Goal: Navigation & Orientation: Find specific page/section

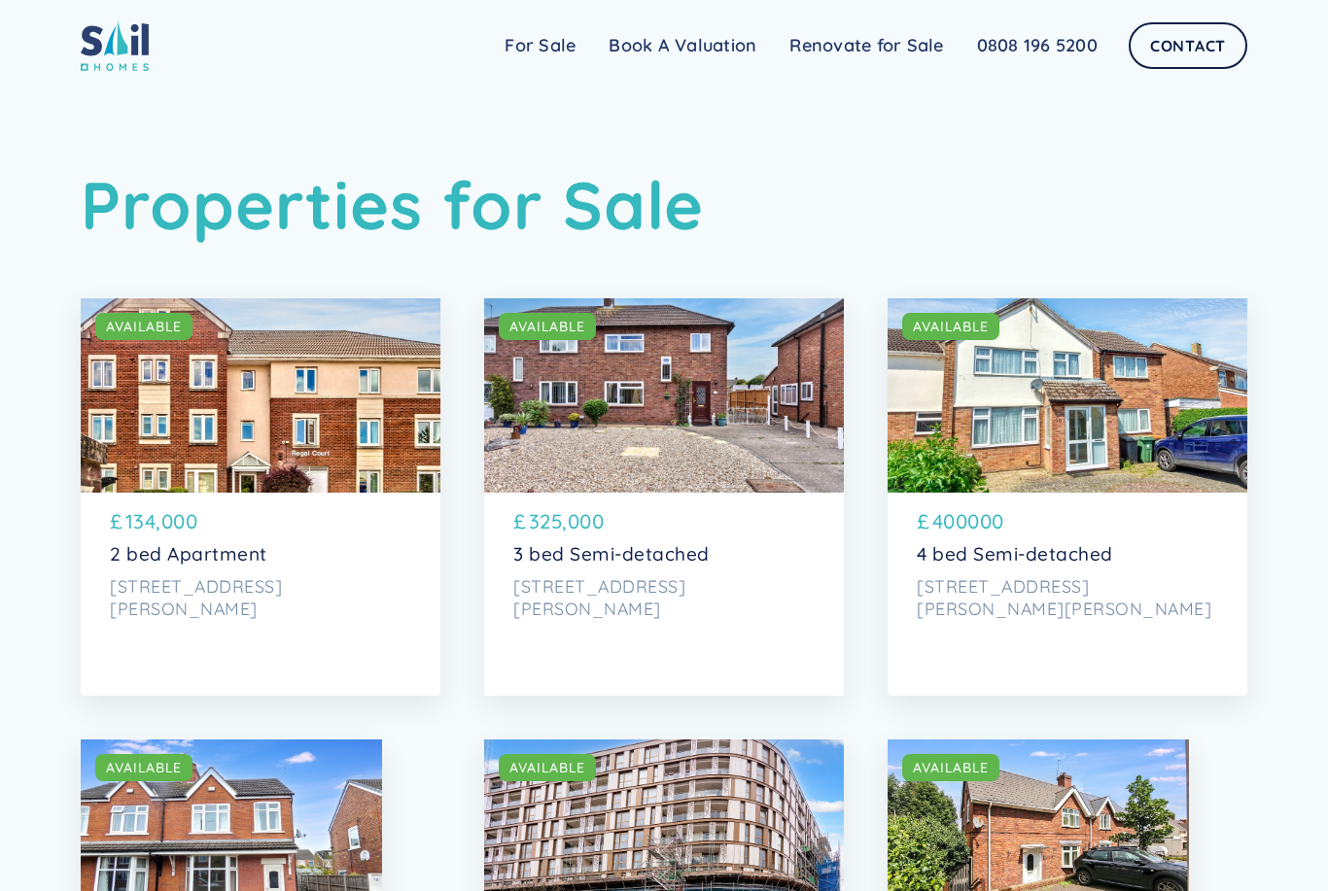
click at [550, 56] on link "For Sale" at bounding box center [540, 45] width 104 height 39
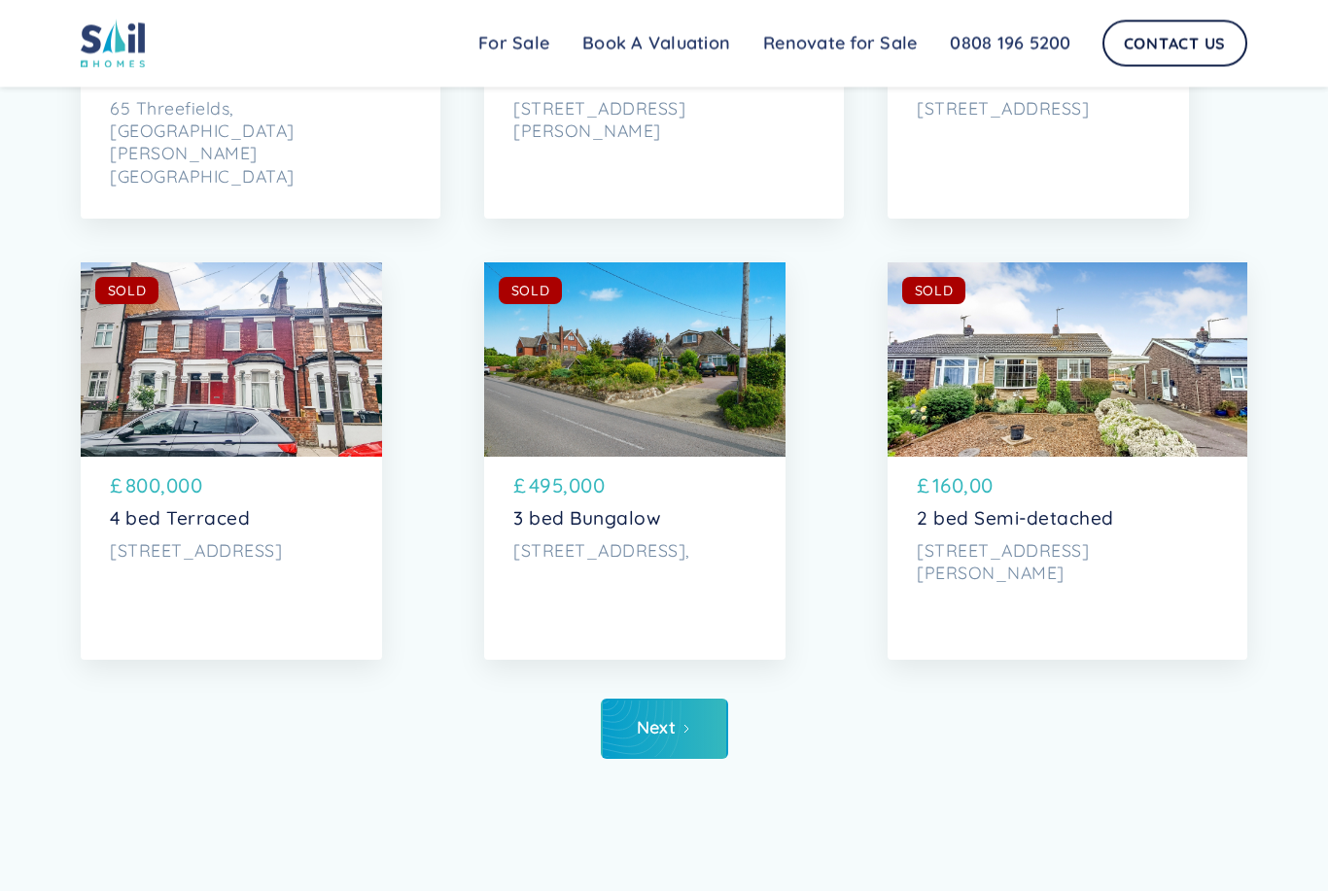
scroll to position [8563, 0]
click at [687, 746] on link "Next" at bounding box center [664, 729] width 127 height 60
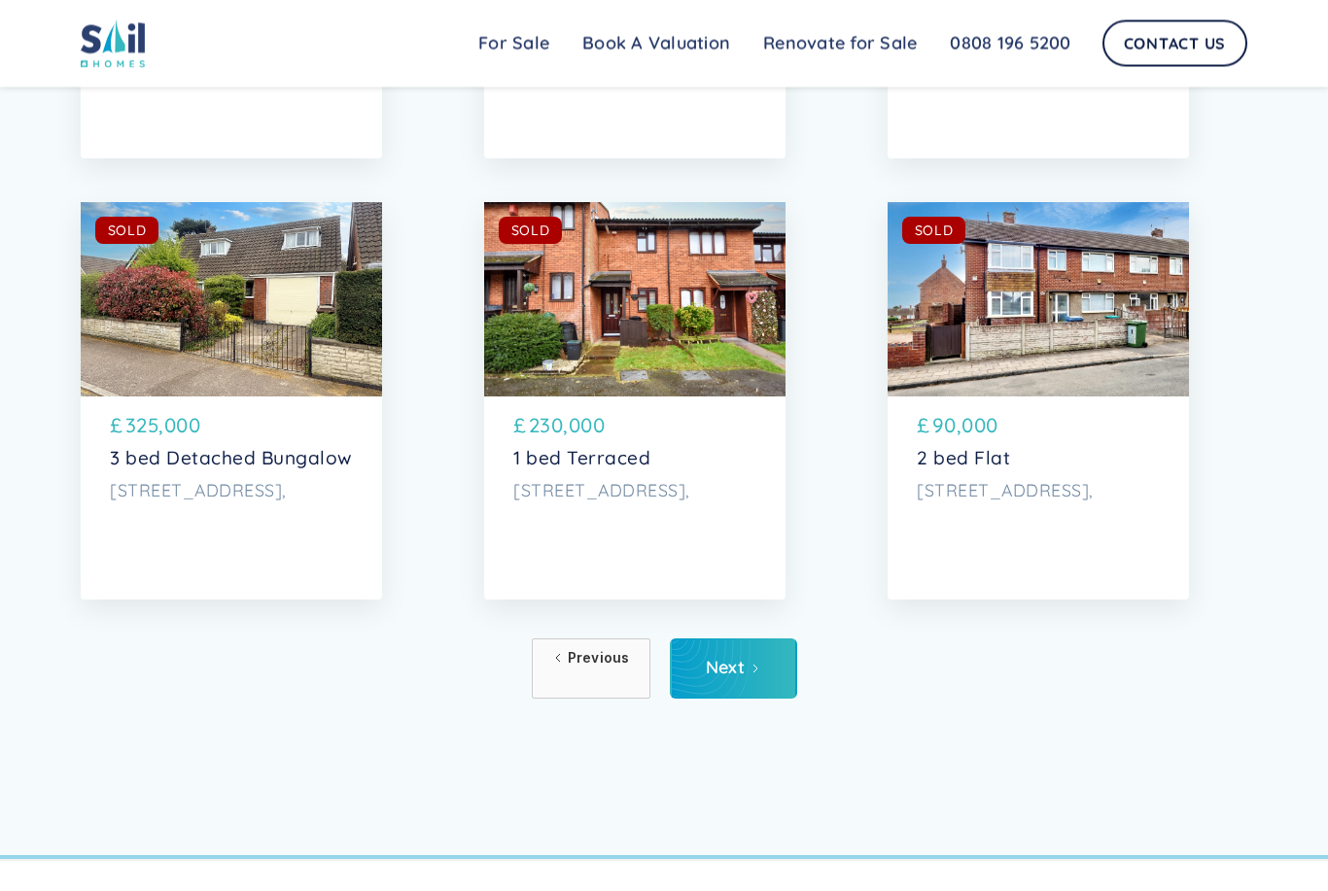
scroll to position [8623, 0]
click at [751, 679] on link "Next" at bounding box center [733, 669] width 127 height 60
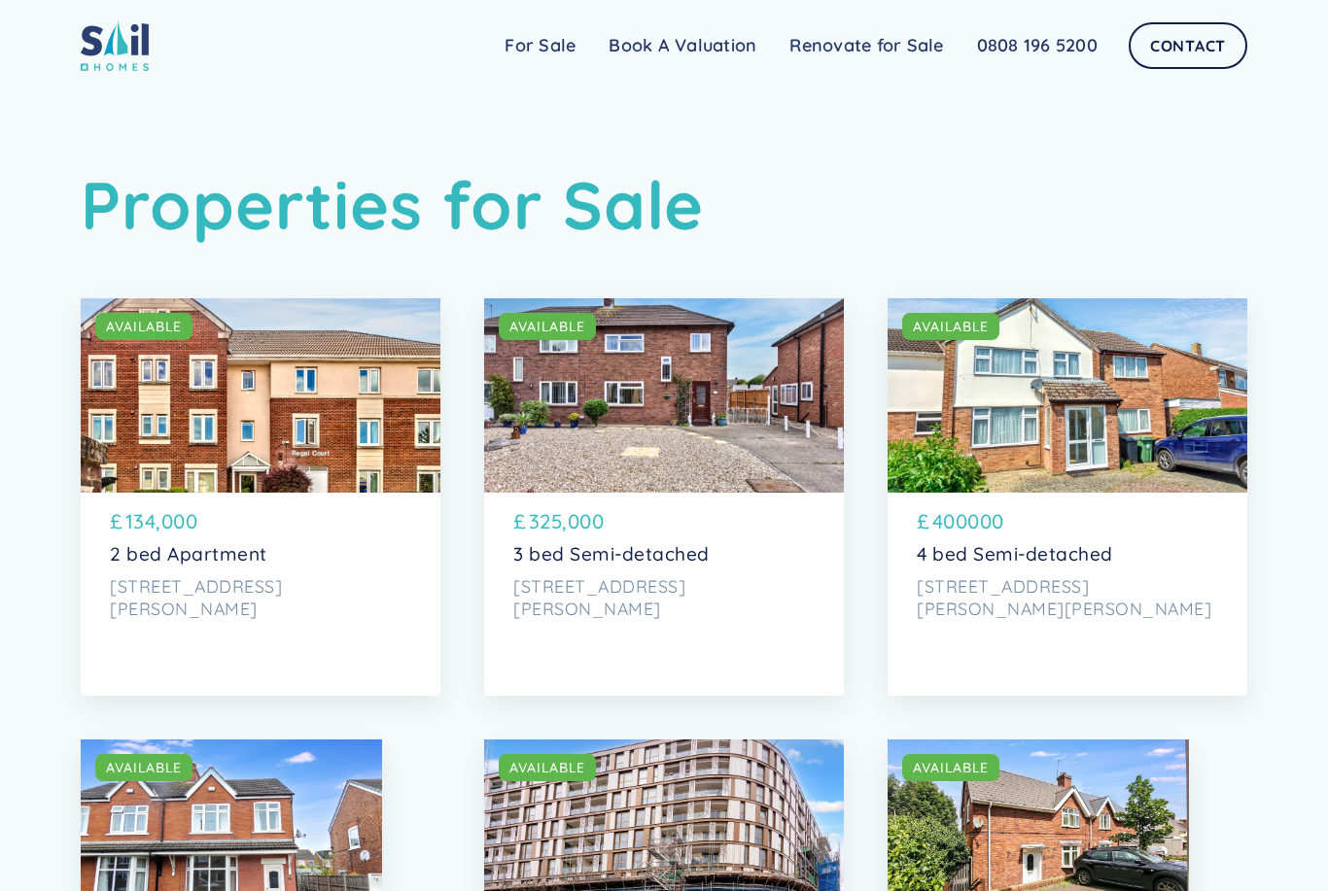
click at [545, 75] on div "Sail Home For Sale FAQs Blog Testimonials Renovate for Sale Book A Valuation Re…" at bounding box center [664, 45] width 1328 height 90
click at [553, 56] on link "For Sale" at bounding box center [540, 45] width 104 height 39
click at [900, 48] on link "Renovate for Sale" at bounding box center [866, 45] width 187 height 39
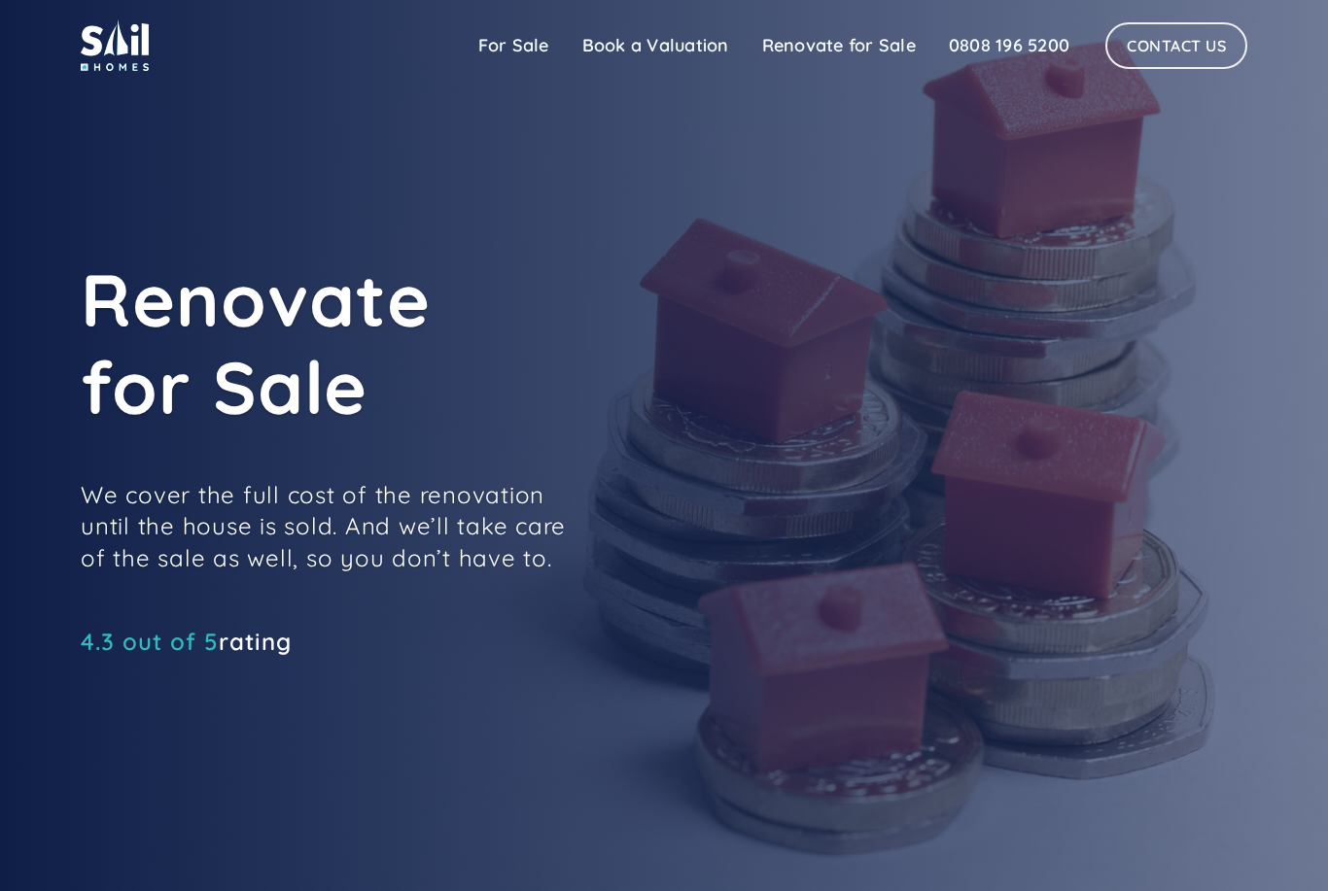
click at [512, 47] on link "For Sale" at bounding box center [514, 45] width 104 height 39
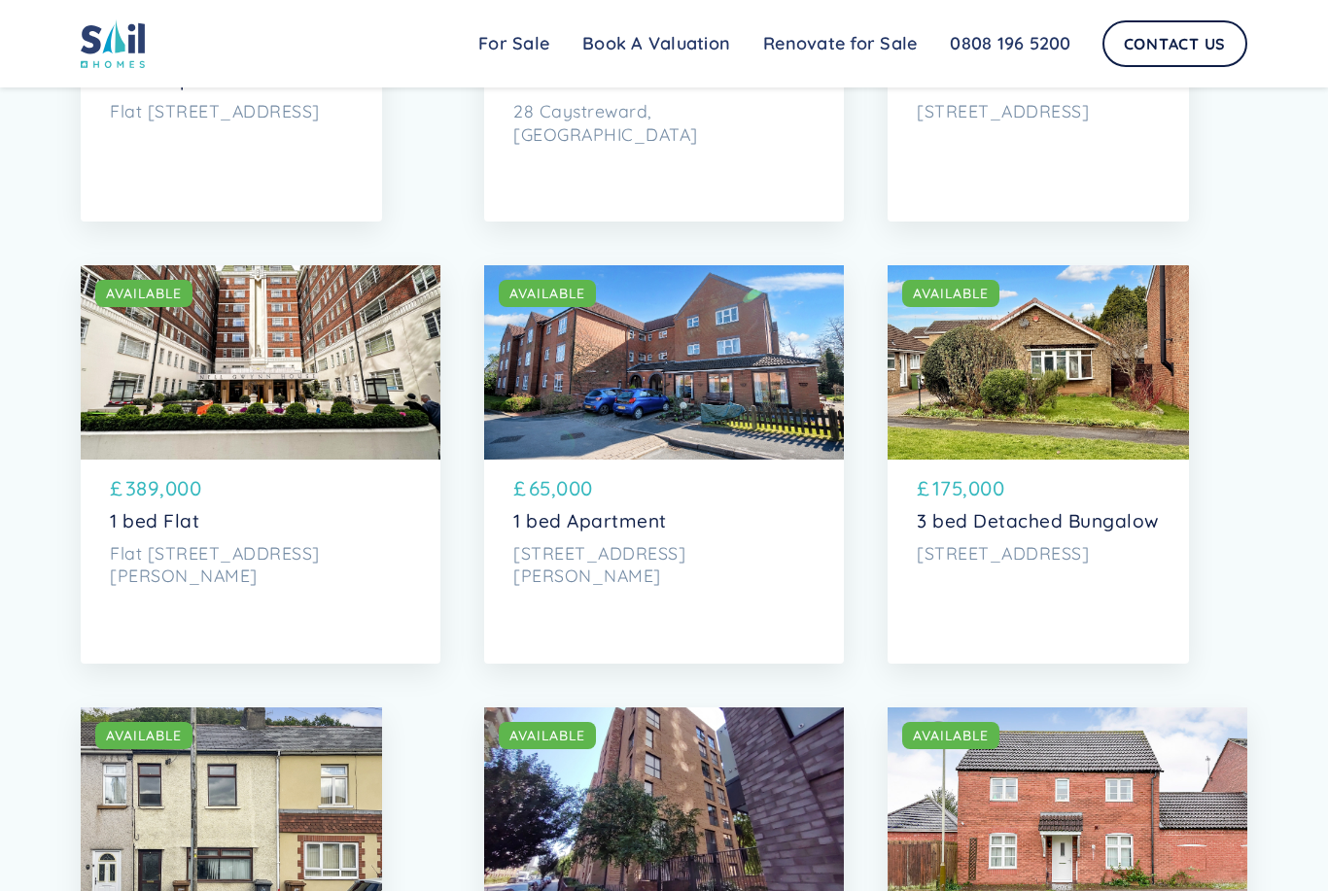
scroll to position [4010, 0]
